Goal: Information Seeking & Learning: Find specific page/section

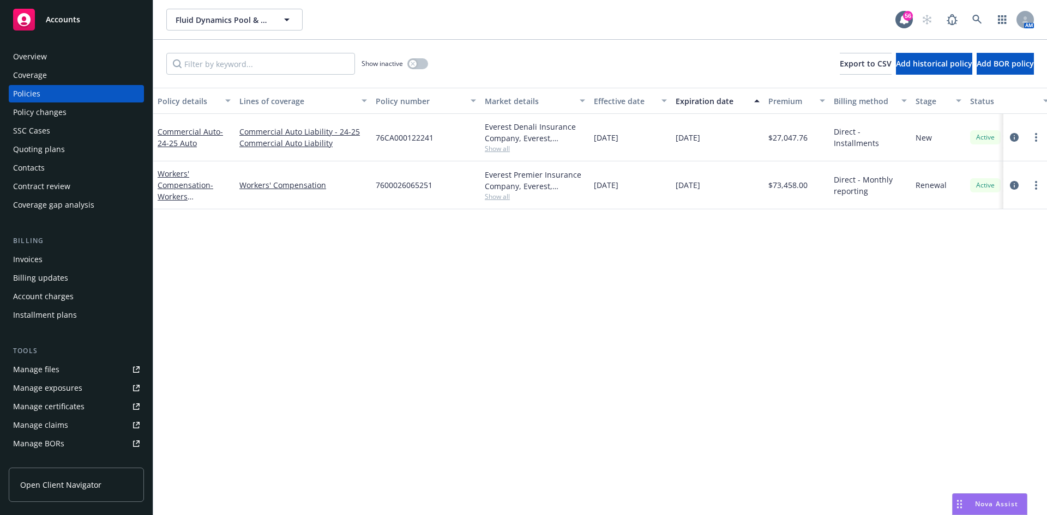
drag, startPoint x: 39, startPoint y: 364, endPoint x: 43, endPoint y: 359, distance: 5.8
click at [40, 363] on div "Manage files" at bounding box center [36, 369] width 46 height 17
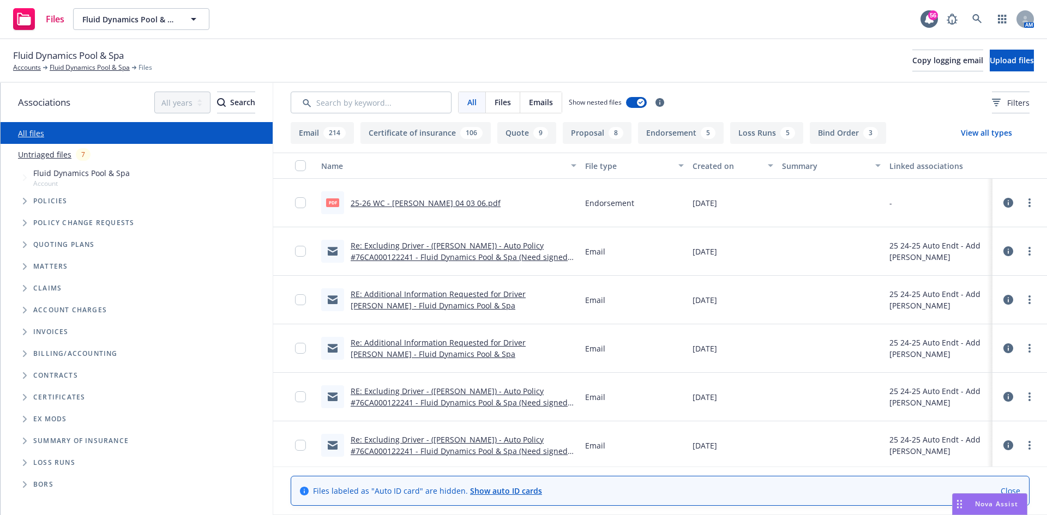
click at [772, 131] on button "Loss Runs 5" at bounding box center [766, 133] width 73 height 22
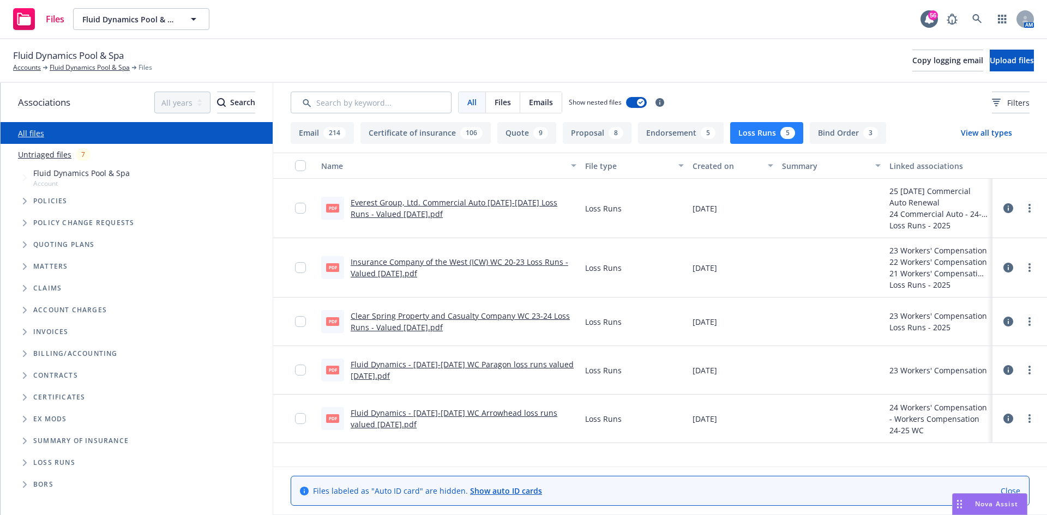
click at [718, 162] on div "Created on" at bounding box center [726, 165] width 69 height 11
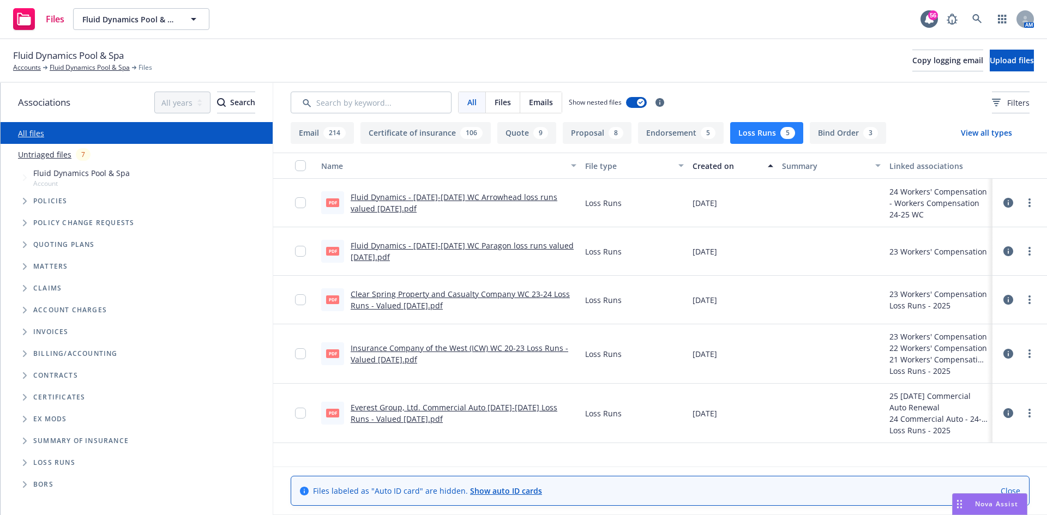
click at [718, 162] on div "Created on" at bounding box center [726, 165] width 69 height 11
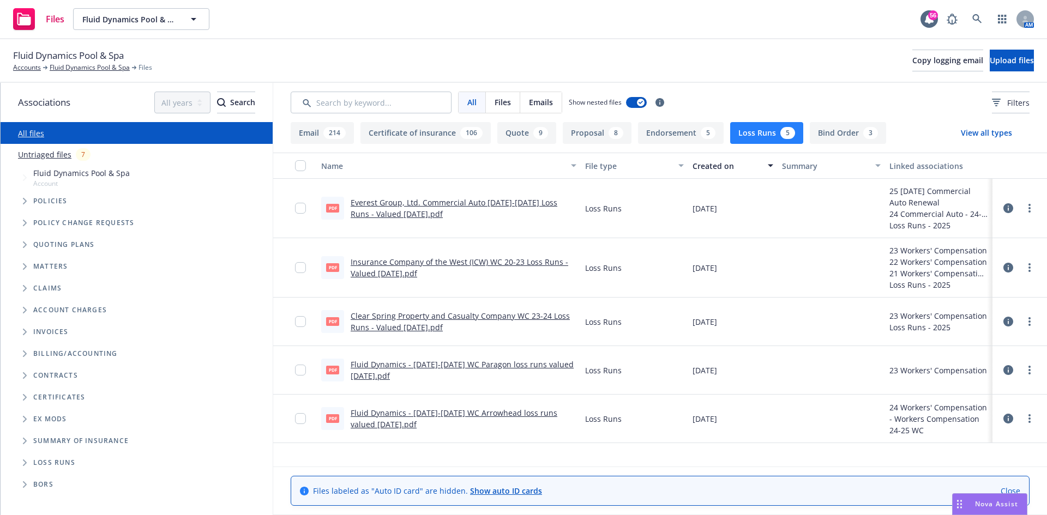
click at [718, 162] on div "Created on" at bounding box center [726, 165] width 69 height 11
